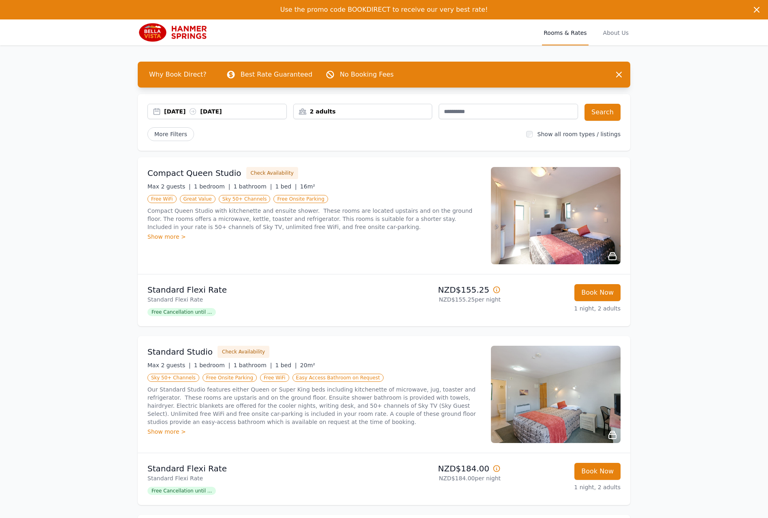
click at [267, 111] on div "[DATE] [DATE]" at bounding box center [225, 111] width 122 height 8
click at [266, 110] on div "[DATE] [DATE]" at bounding box center [225, 111] width 122 height 8
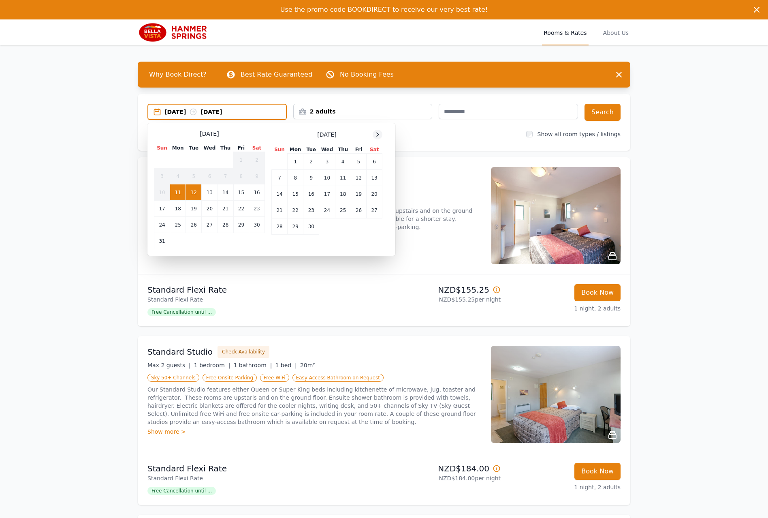
click at [377, 136] on icon at bounding box center [378, 135] width 2 height 4
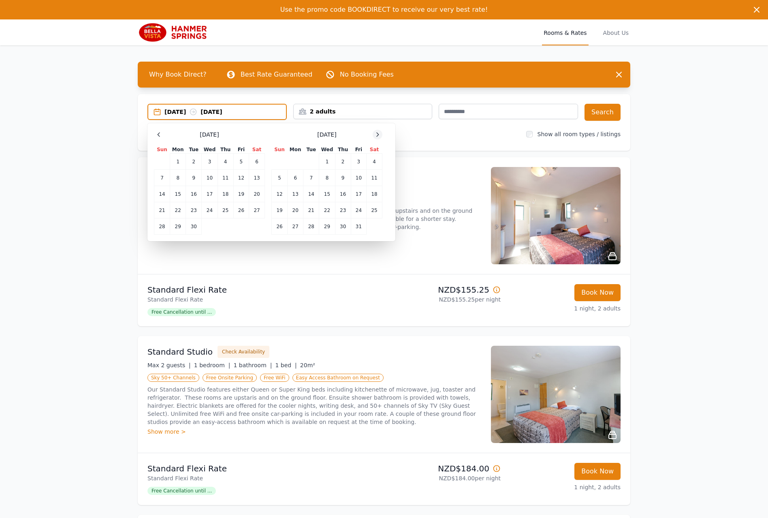
click at [377, 136] on icon at bounding box center [378, 135] width 2 height 4
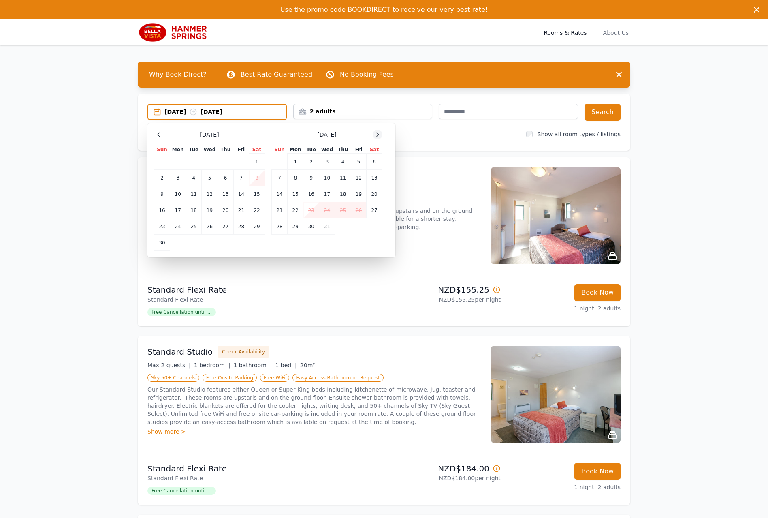
click at [377, 136] on icon at bounding box center [378, 135] width 2 height 4
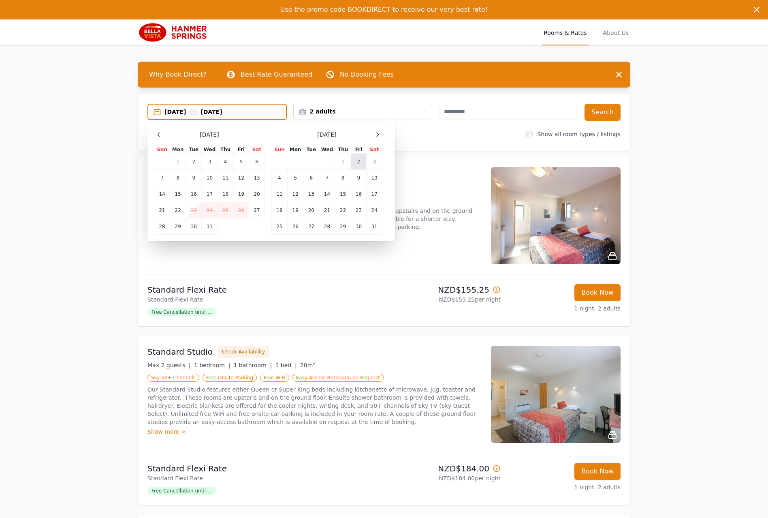
drag, startPoint x: 360, startPoint y: 160, endPoint x: 369, endPoint y: 160, distance: 8.5
click at [361, 160] on td "2" at bounding box center [358, 162] width 15 height 16
click at [376, 163] on td "3" at bounding box center [375, 162] width 16 height 16
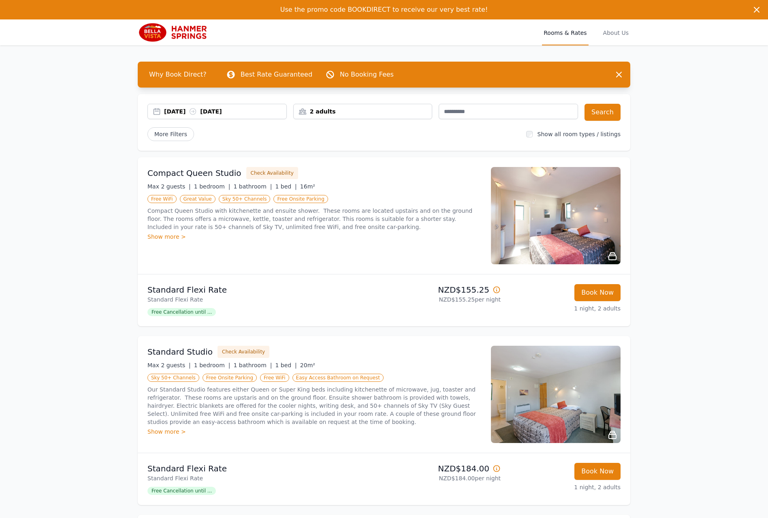
click at [273, 112] on div "[DATE] [DATE]" at bounding box center [225, 111] width 122 height 8
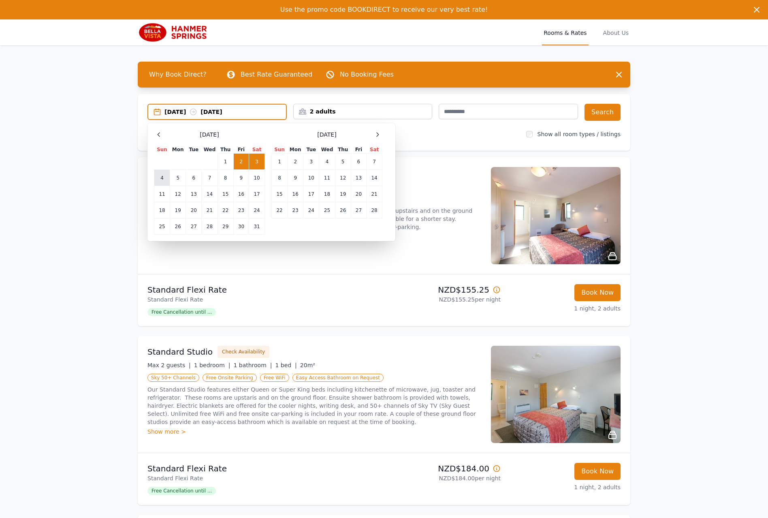
click at [160, 180] on td "4" at bounding box center [162, 178] width 16 height 16
click at [240, 160] on td "2" at bounding box center [240, 162] width 15 height 16
click at [159, 178] on td "4" at bounding box center [162, 178] width 16 height 16
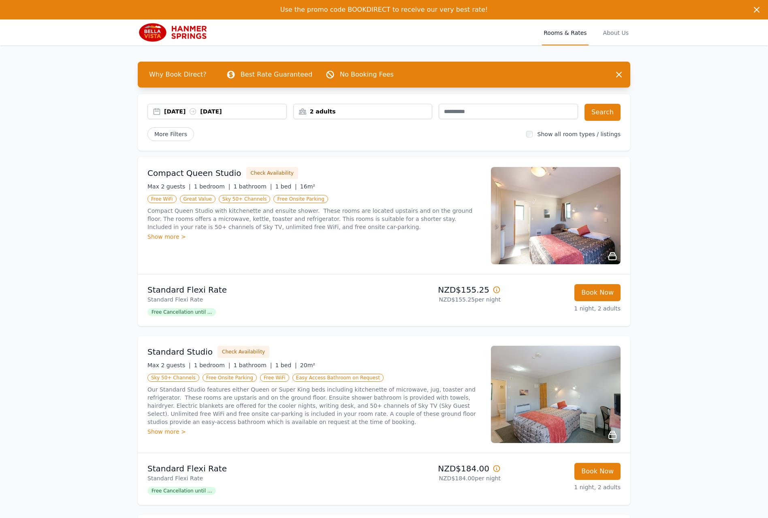
click at [371, 110] on div "2 adults" at bounding box center [363, 111] width 139 height 8
click at [372, 113] on div "2 adults" at bounding box center [363, 111] width 139 height 8
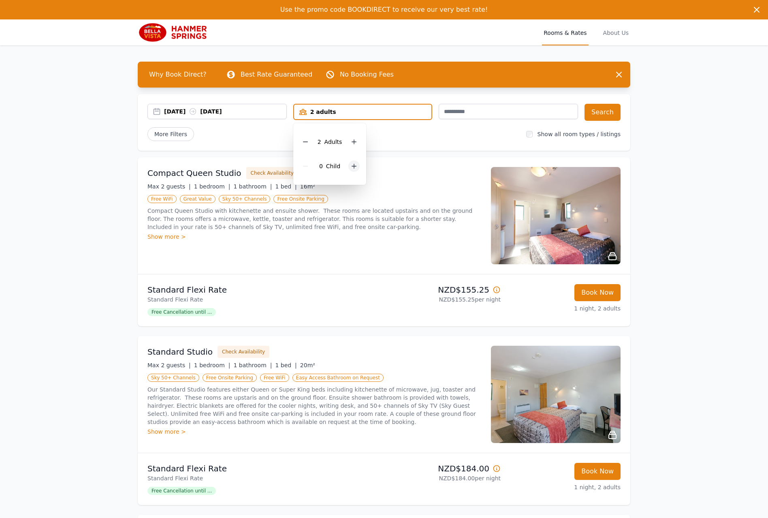
click at [353, 168] on icon at bounding box center [354, 166] width 6 height 6
click at [598, 111] on button "Search" at bounding box center [603, 112] width 36 height 17
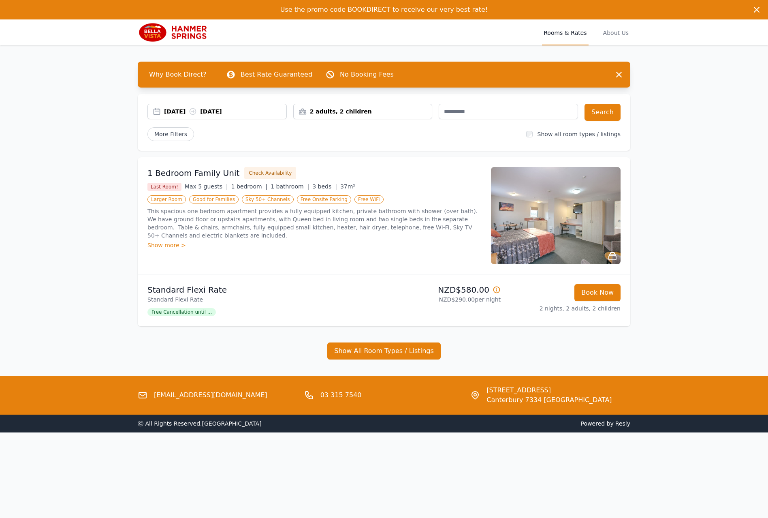
click at [164, 241] on div "Show more >" at bounding box center [315, 245] width 334 height 8
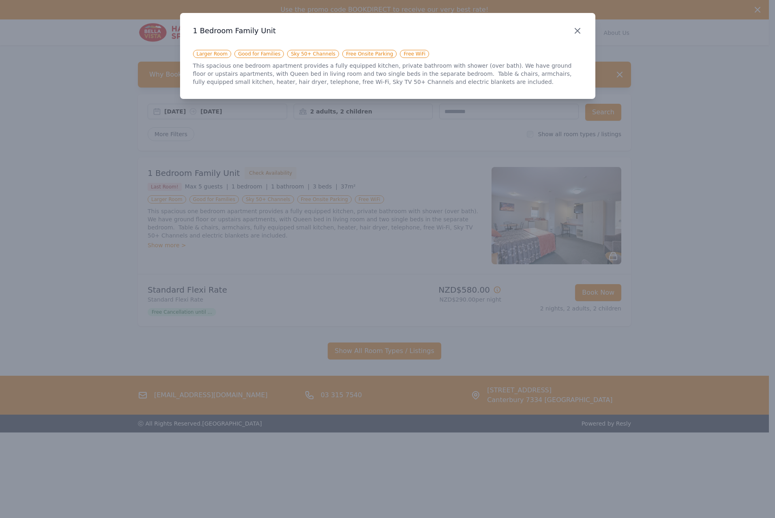
click at [575, 32] on icon "button" at bounding box center [577, 31] width 10 height 10
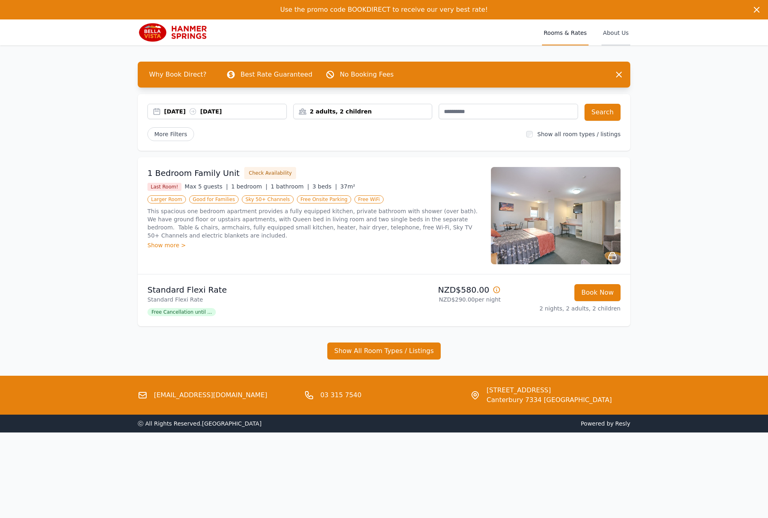
click at [622, 31] on span "About Us" at bounding box center [616, 32] width 29 height 26
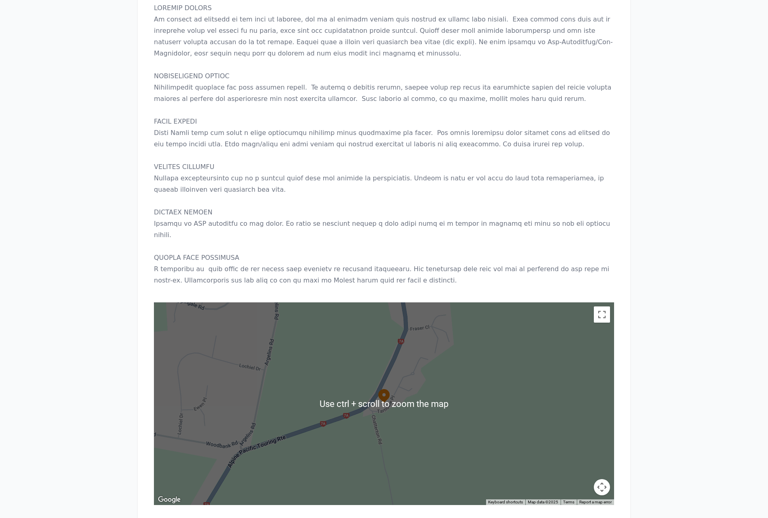
scroll to position [724, 0]
